Goal: Use online tool/utility: Utilize a website feature to perform a specific function

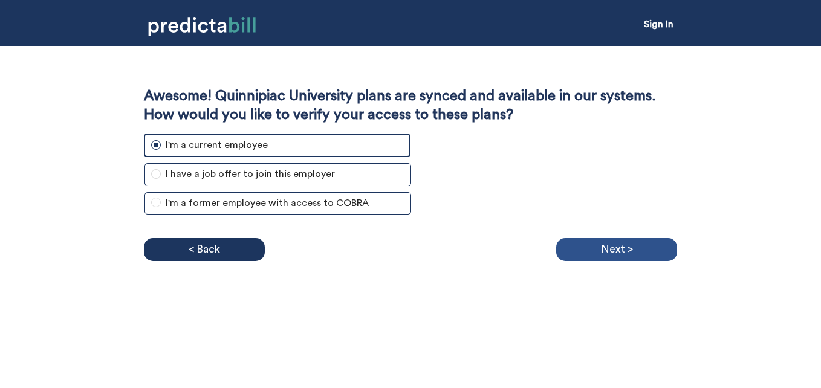
click at [633, 242] on div "Next >" at bounding box center [616, 249] width 121 height 23
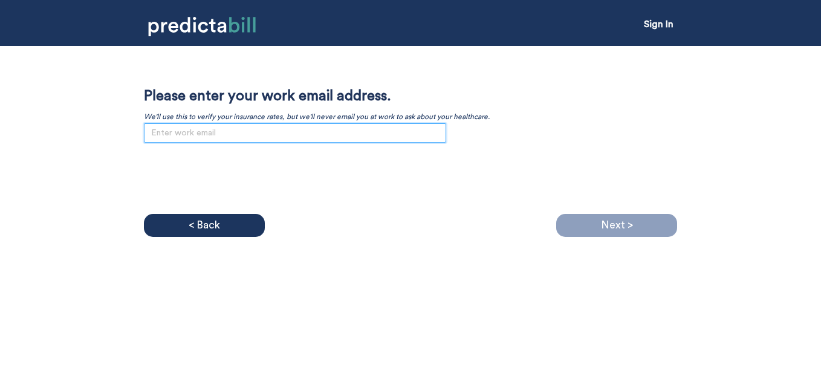
click at [384, 128] on input "email" at bounding box center [295, 132] width 302 height 19
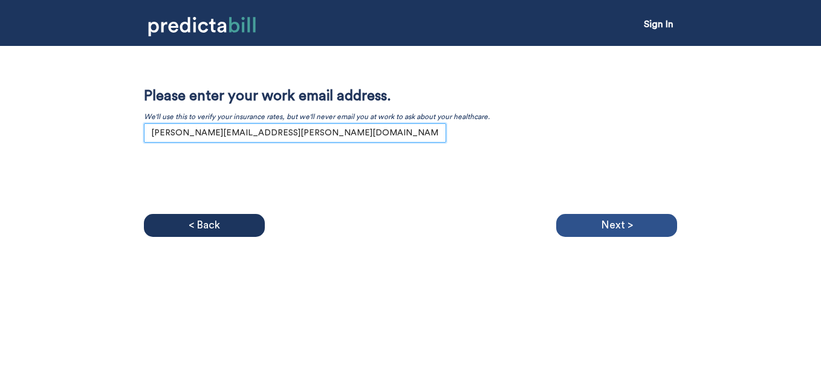
type input "[PERSON_NAME][EMAIL_ADDRESS][PERSON_NAME][DOMAIN_NAME]"
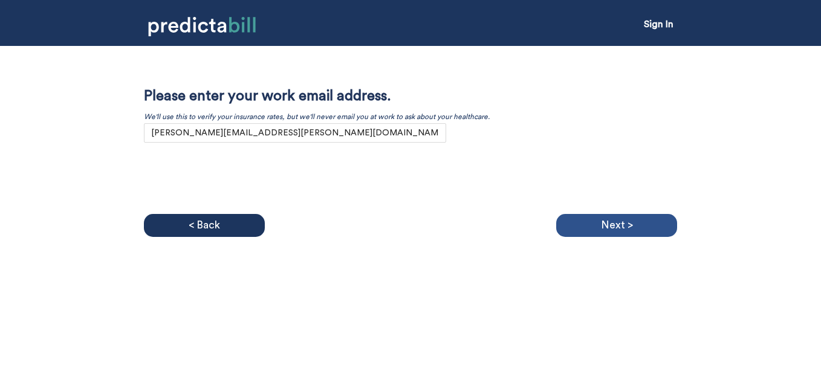
click at [573, 215] on div "Next >" at bounding box center [616, 225] width 121 height 23
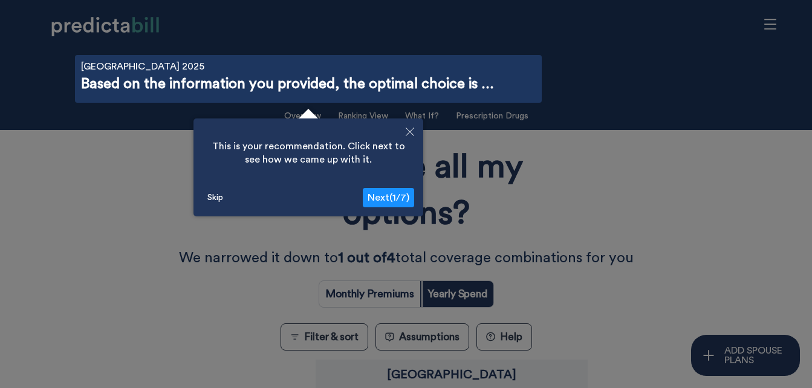
scroll to position [43, 0]
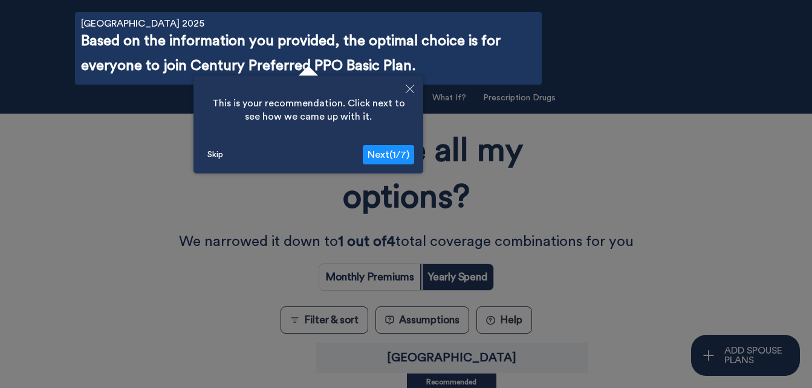
click at [375, 154] on span "Next ( 1 / 7 )" at bounding box center [388, 155] width 42 height 10
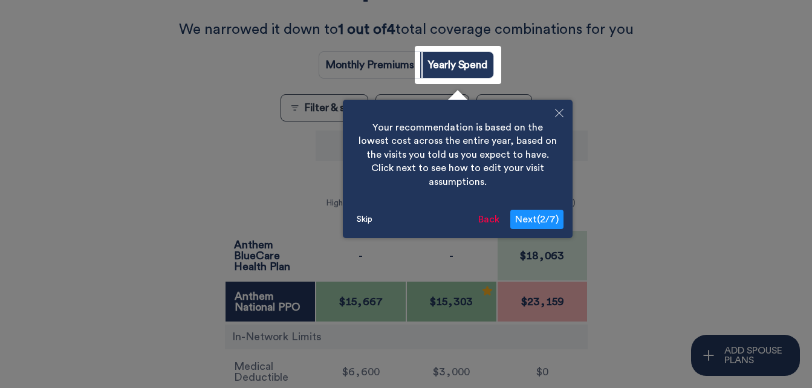
scroll to position [289, 0]
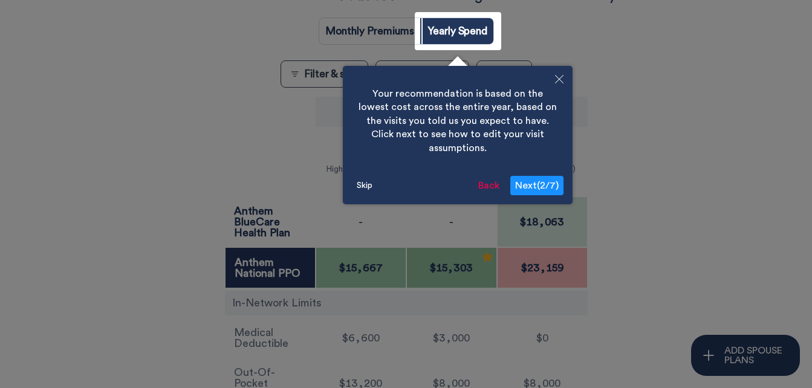
click at [529, 181] on span "Next ( 2 / 7 )" at bounding box center [537, 186] width 44 height 10
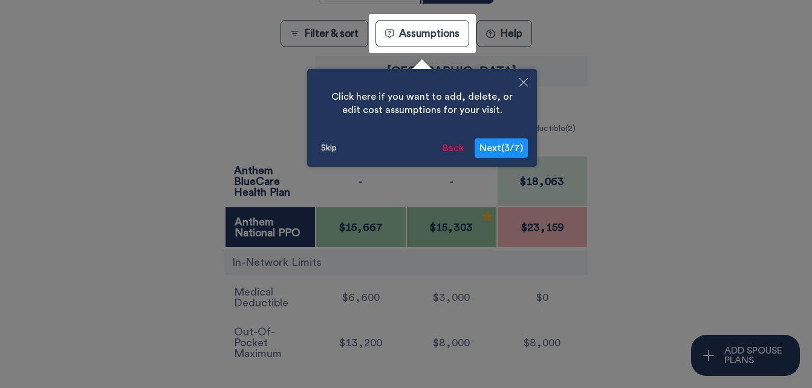
scroll to position [332, 0]
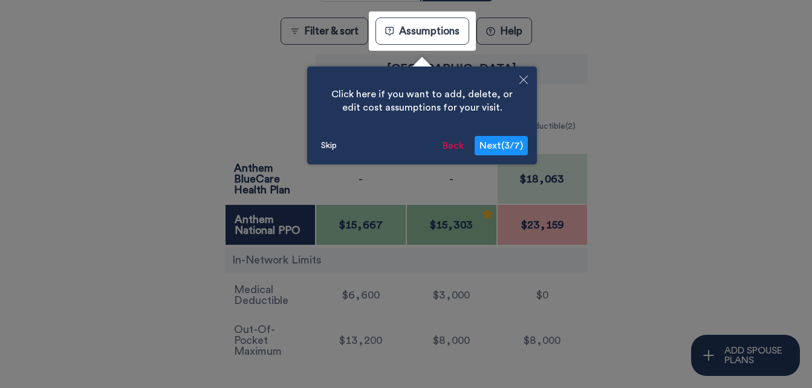
click at [493, 144] on span "Next ( 3 / 7 )" at bounding box center [501, 146] width 44 height 10
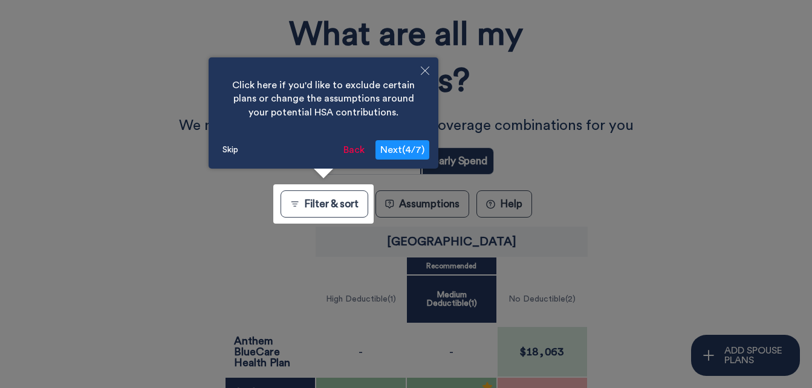
scroll to position [0, 0]
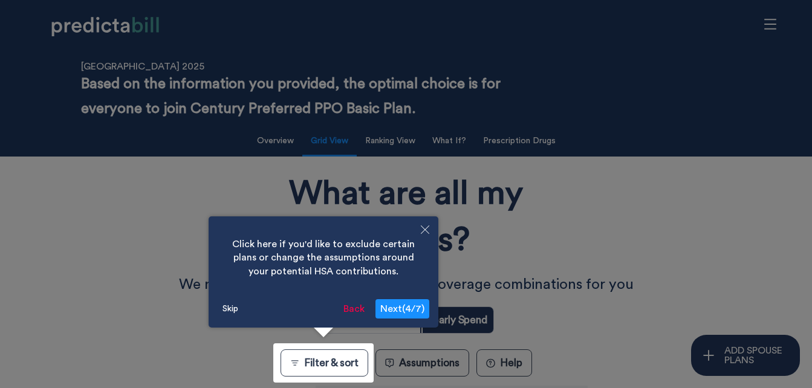
click at [404, 305] on span "Next ( 4 / 7 )" at bounding box center [402, 309] width 44 height 10
radio input "true"
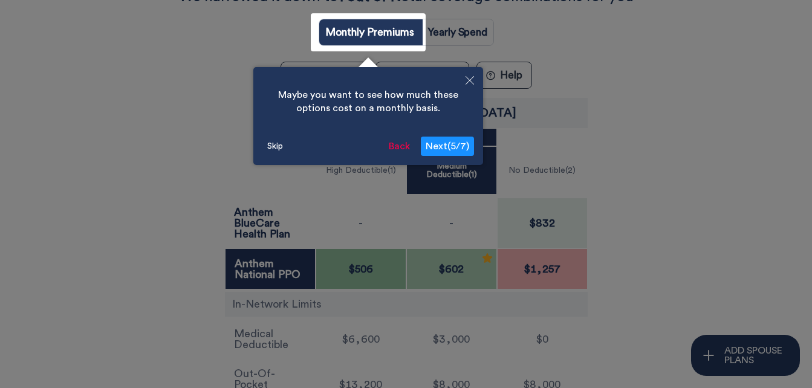
scroll to position [289, 0]
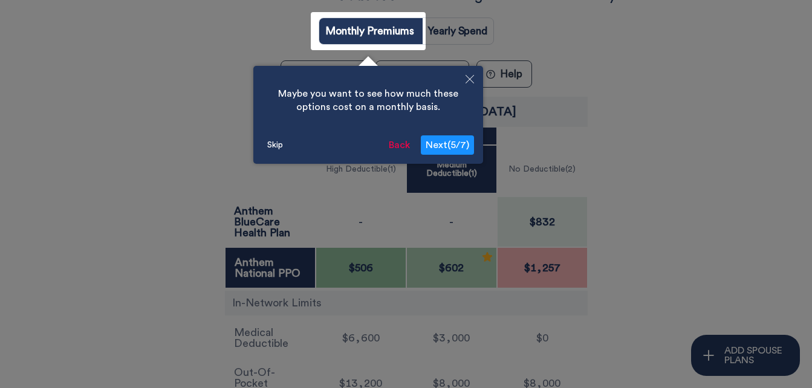
click at [451, 145] on span "Next ( 5 / 7 )" at bounding box center [448, 145] width 44 height 10
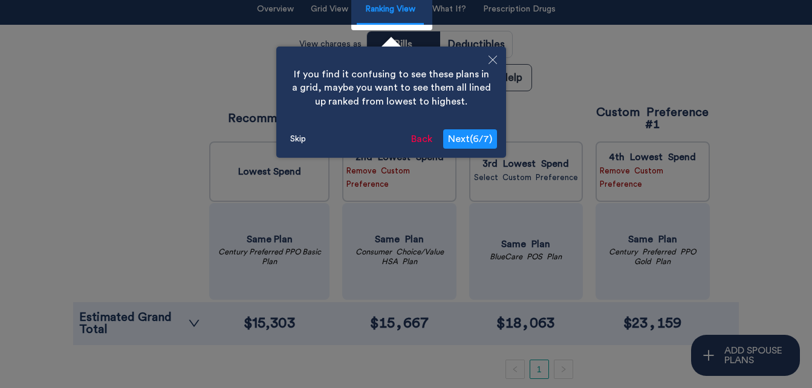
scroll to position [109, 0]
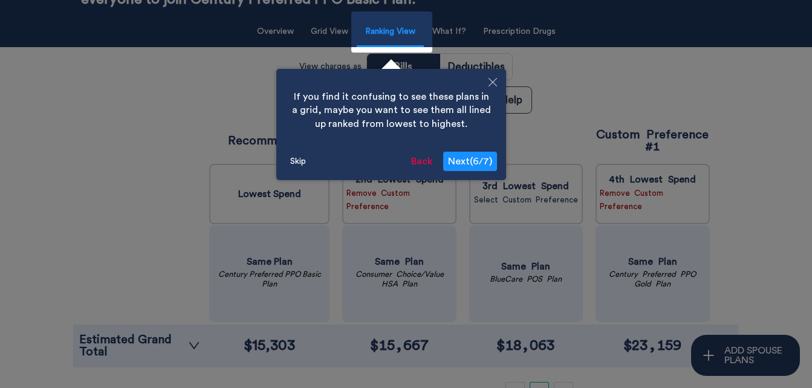
click at [471, 161] on span "Next ( 6 / 7 )" at bounding box center [470, 162] width 44 height 10
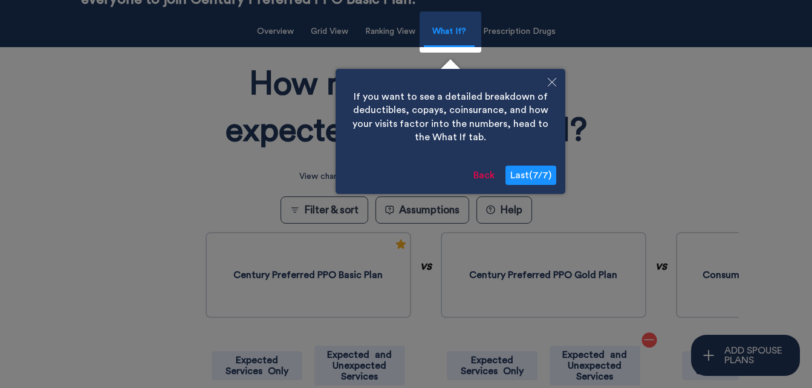
scroll to position [106, 0]
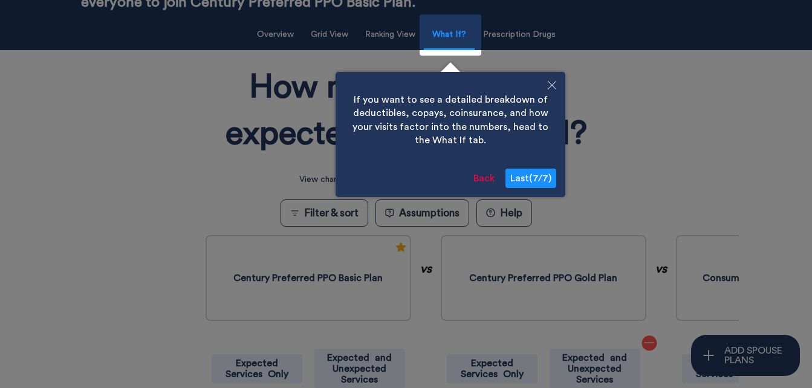
click at [522, 175] on span "Last ( 7 / 7 )" at bounding box center [530, 178] width 41 height 10
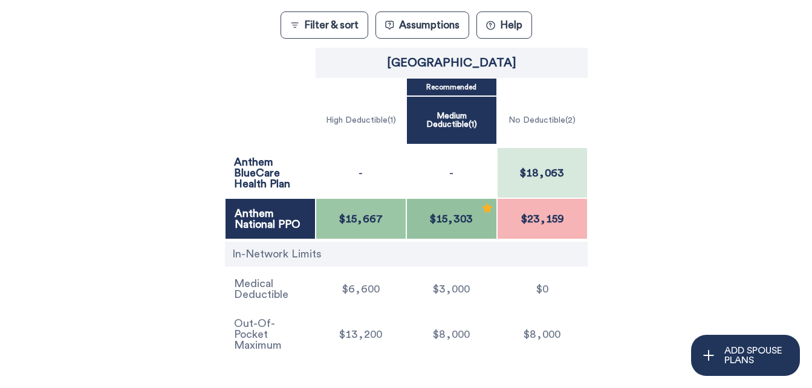
scroll to position [368, 0]
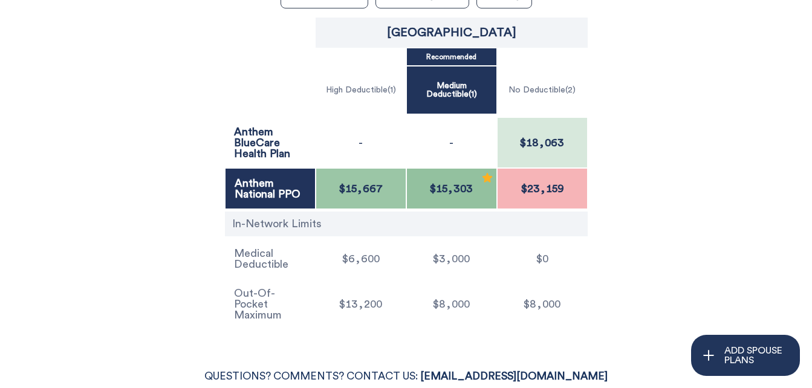
click at [769, 167] on div "Quinnipiac University Recommended High Deductible ( 1 ) Medium Deductible ( 1 )…" at bounding box center [405, 174] width 731 height 318
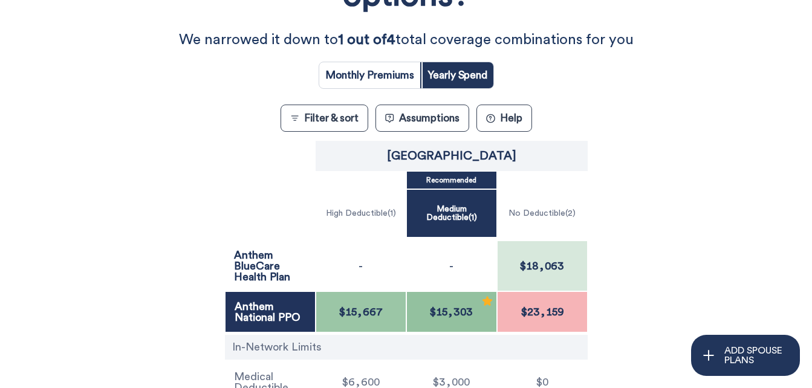
scroll to position [246, 0]
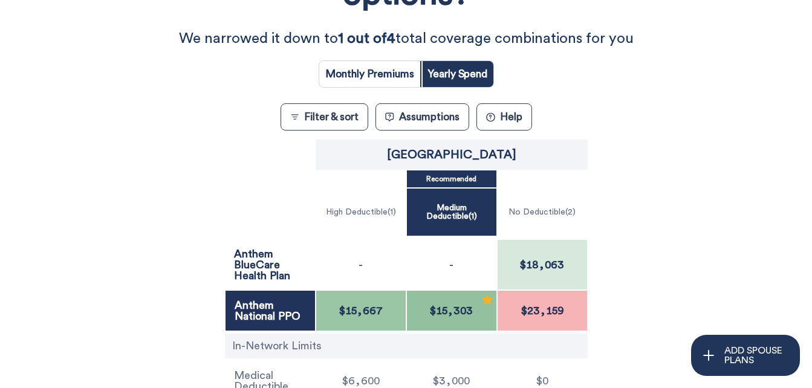
click at [430, 114] on button "Assumptions" at bounding box center [422, 116] width 94 height 27
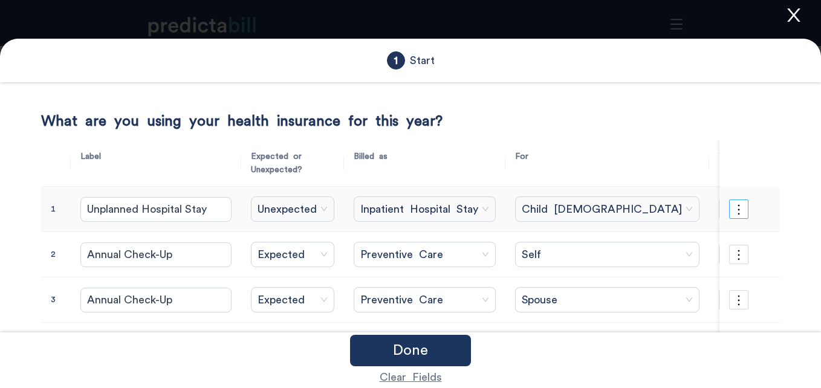
click at [733, 209] on icon "more" at bounding box center [738, 209] width 13 height 13
click at [650, 360] on div "Done" at bounding box center [410, 350] width 816 height 31
drag, startPoint x: 605, startPoint y: 270, endPoint x: 530, endPoint y: 280, distance: 75.6
click at [531, 279] on td "Spouse" at bounding box center [607, 299] width 204 height 45
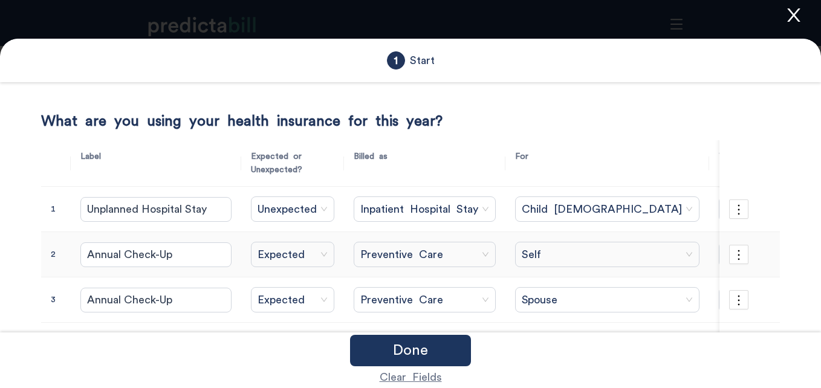
click at [510, 277] on td "Self" at bounding box center [607, 254] width 204 height 45
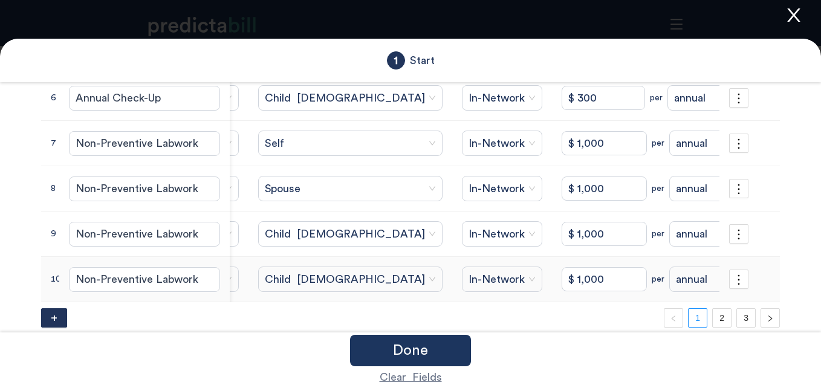
scroll to position [356, 0]
click at [713, 319] on link "2" at bounding box center [722, 318] width 18 height 18
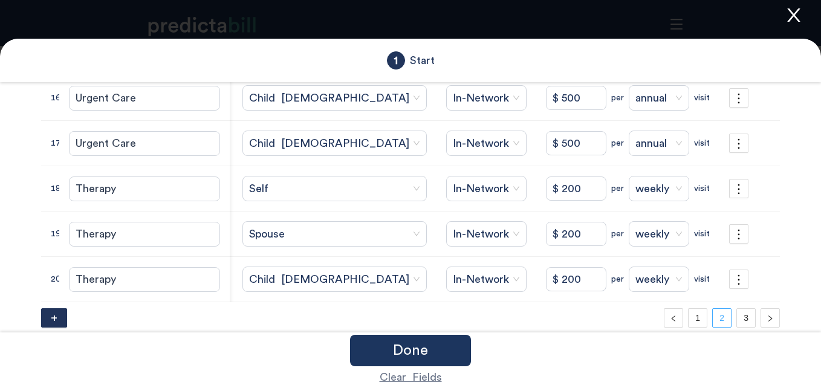
scroll to position [0, 89]
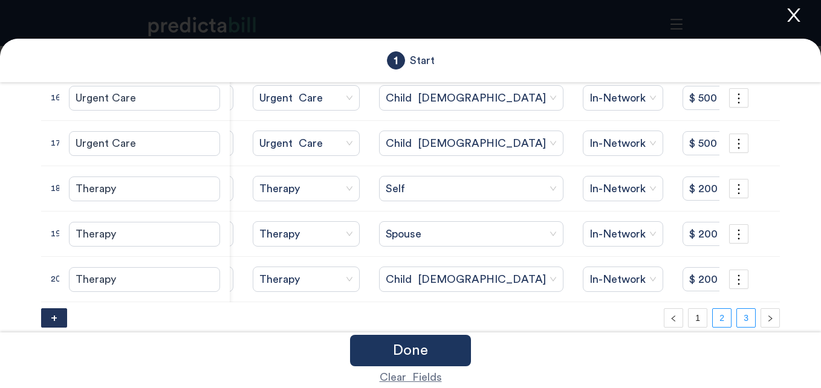
click at [737, 323] on link "3" at bounding box center [746, 318] width 18 height 18
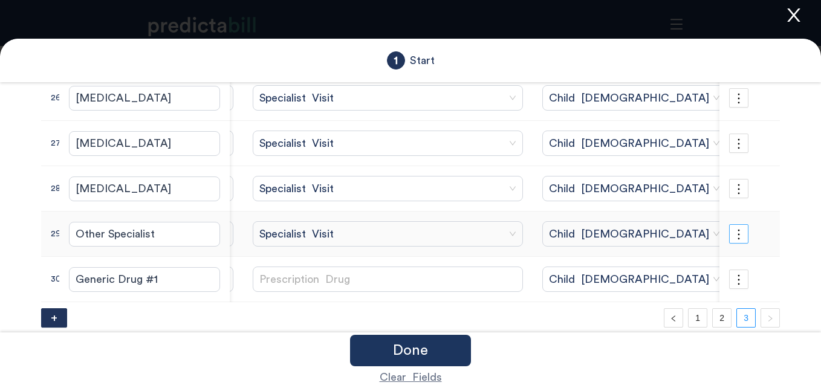
click at [732, 228] on icon "more" at bounding box center [738, 234] width 13 height 13
click at [578, 349] on div "Done" at bounding box center [410, 350] width 816 height 31
click at [423, 346] on p "Done" at bounding box center [410, 350] width 35 height 15
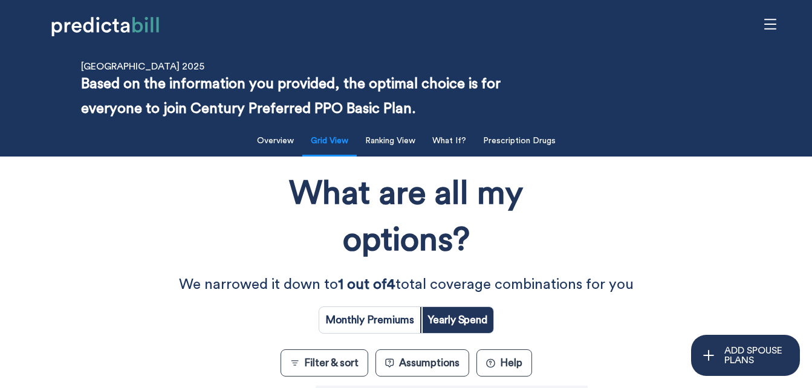
click at [392, 318] on input "radio" at bounding box center [369, 320] width 101 height 26
radio input "true"
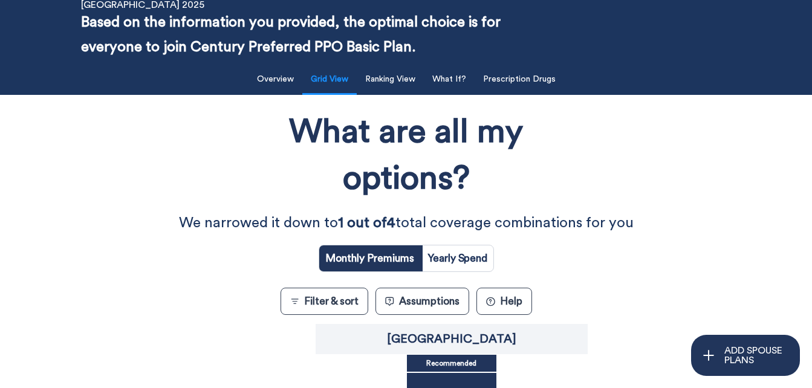
scroll to position [42, 0]
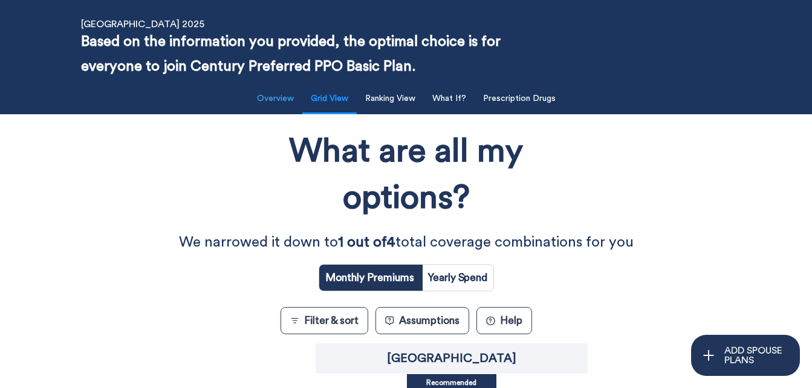
click at [286, 96] on button "Overview" at bounding box center [275, 98] width 51 height 25
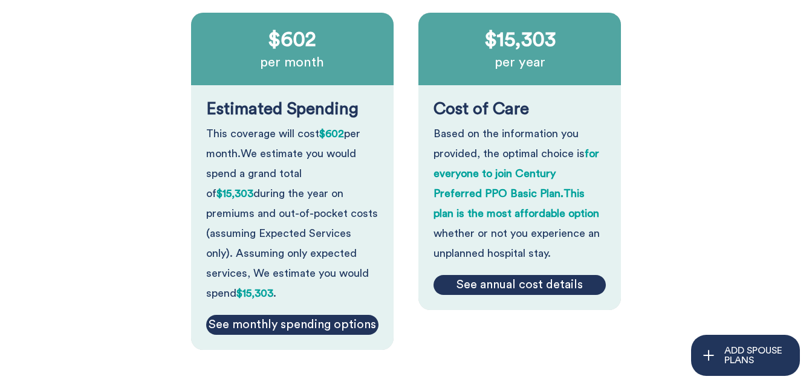
scroll to position [217, 0]
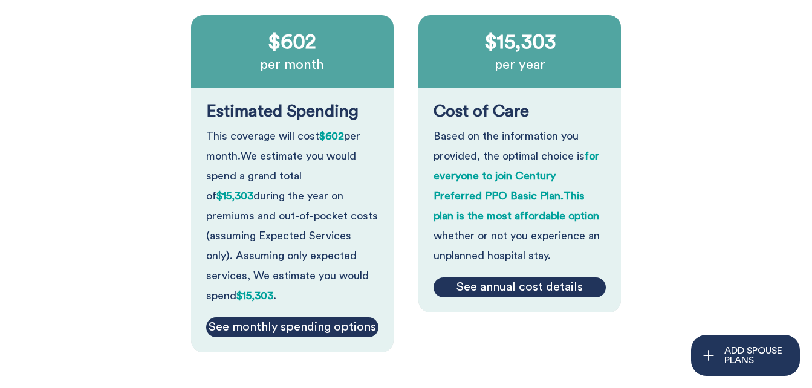
click at [526, 285] on div "See annual cost details" at bounding box center [519, 287] width 173 height 20
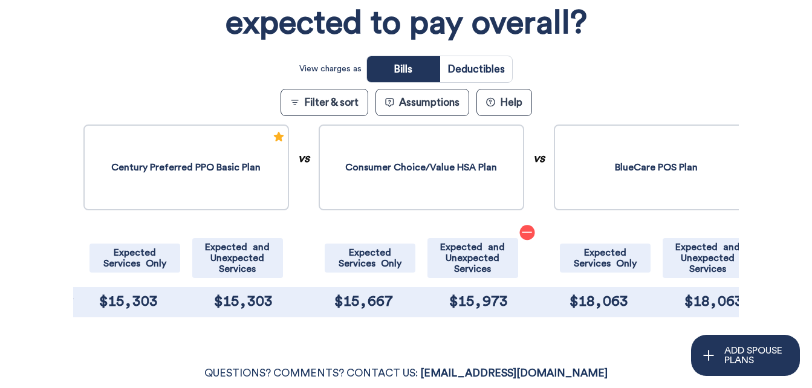
scroll to position [0, 0]
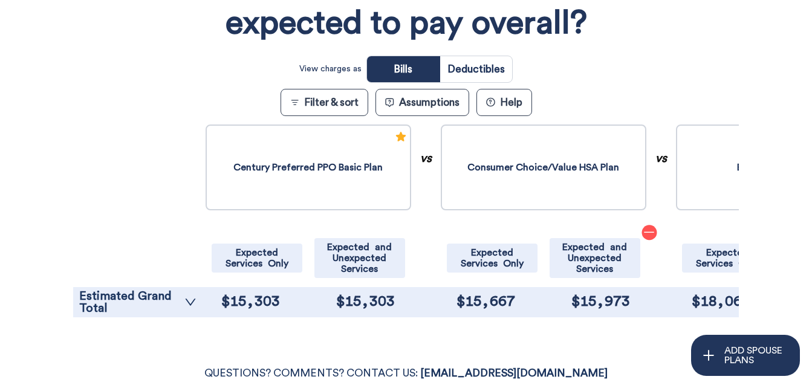
click at [471, 73] on input "radio" at bounding box center [476, 69] width 72 height 26
radio input "true"
